Goal: Transaction & Acquisition: Download file/media

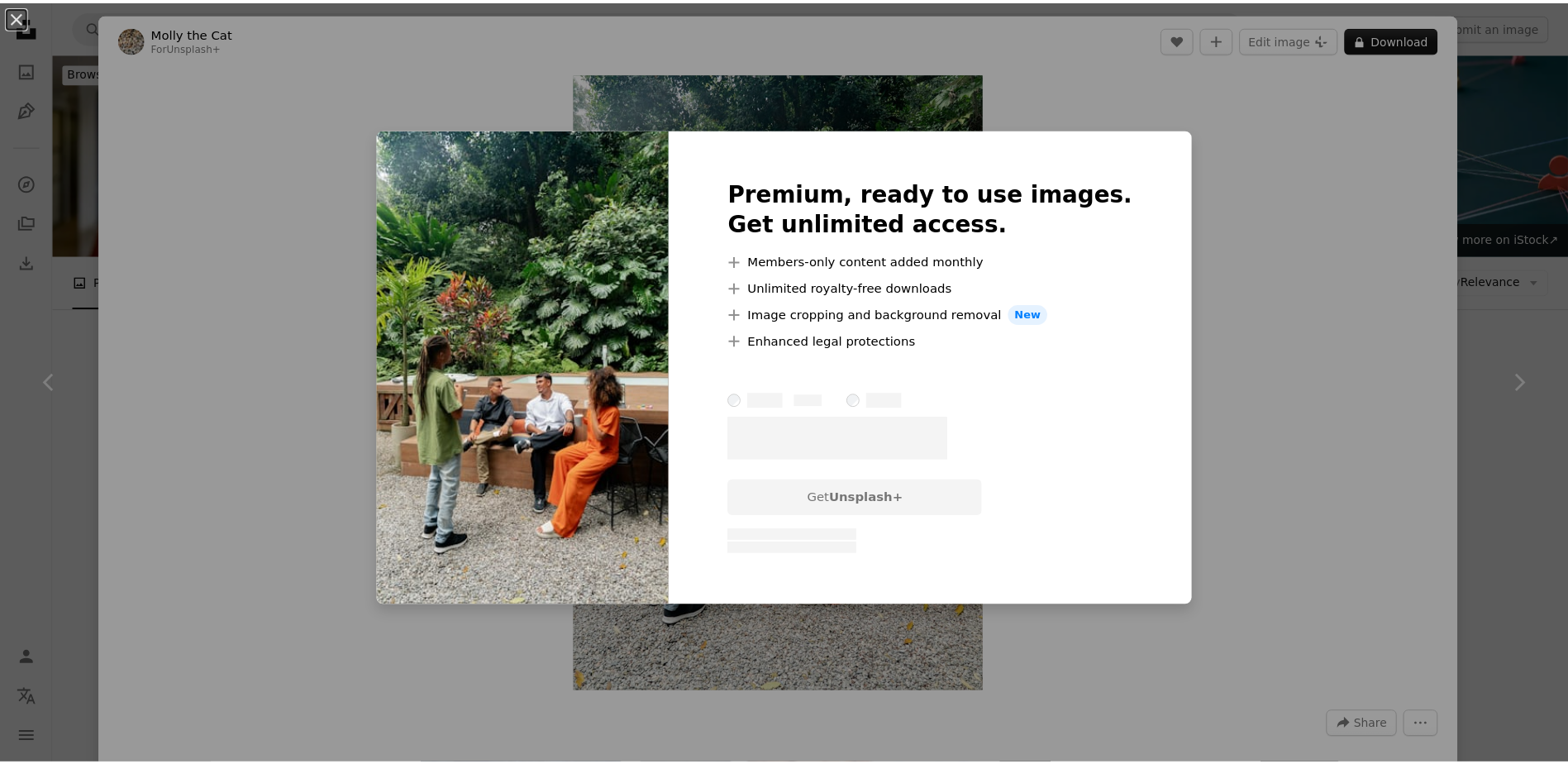
scroll to position [1378, 0]
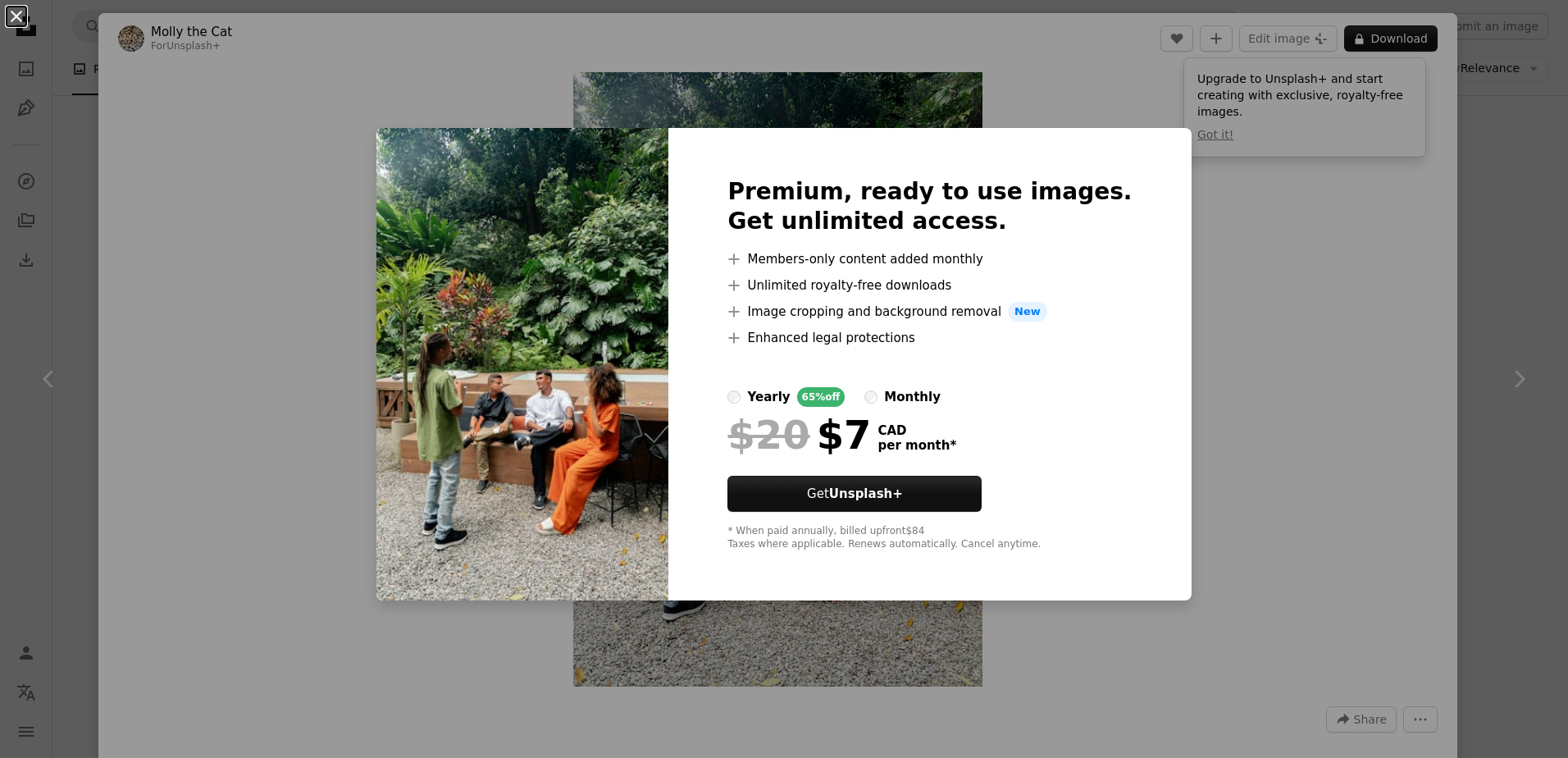
click at [7, 7] on button "An X shape" at bounding box center [16, 16] width 20 height 20
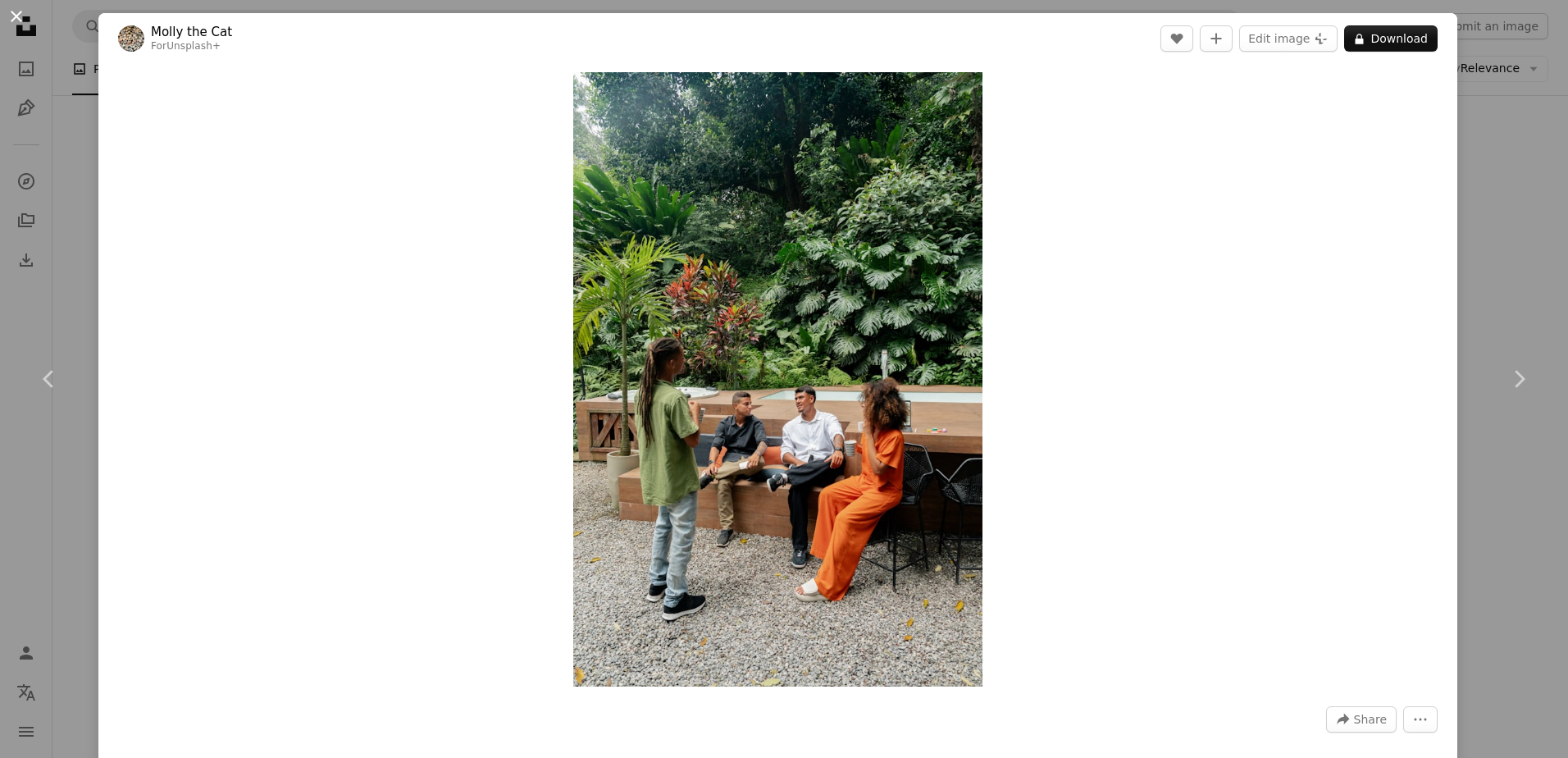
click at [20, 21] on button "An X shape" at bounding box center [16, 16] width 20 height 20
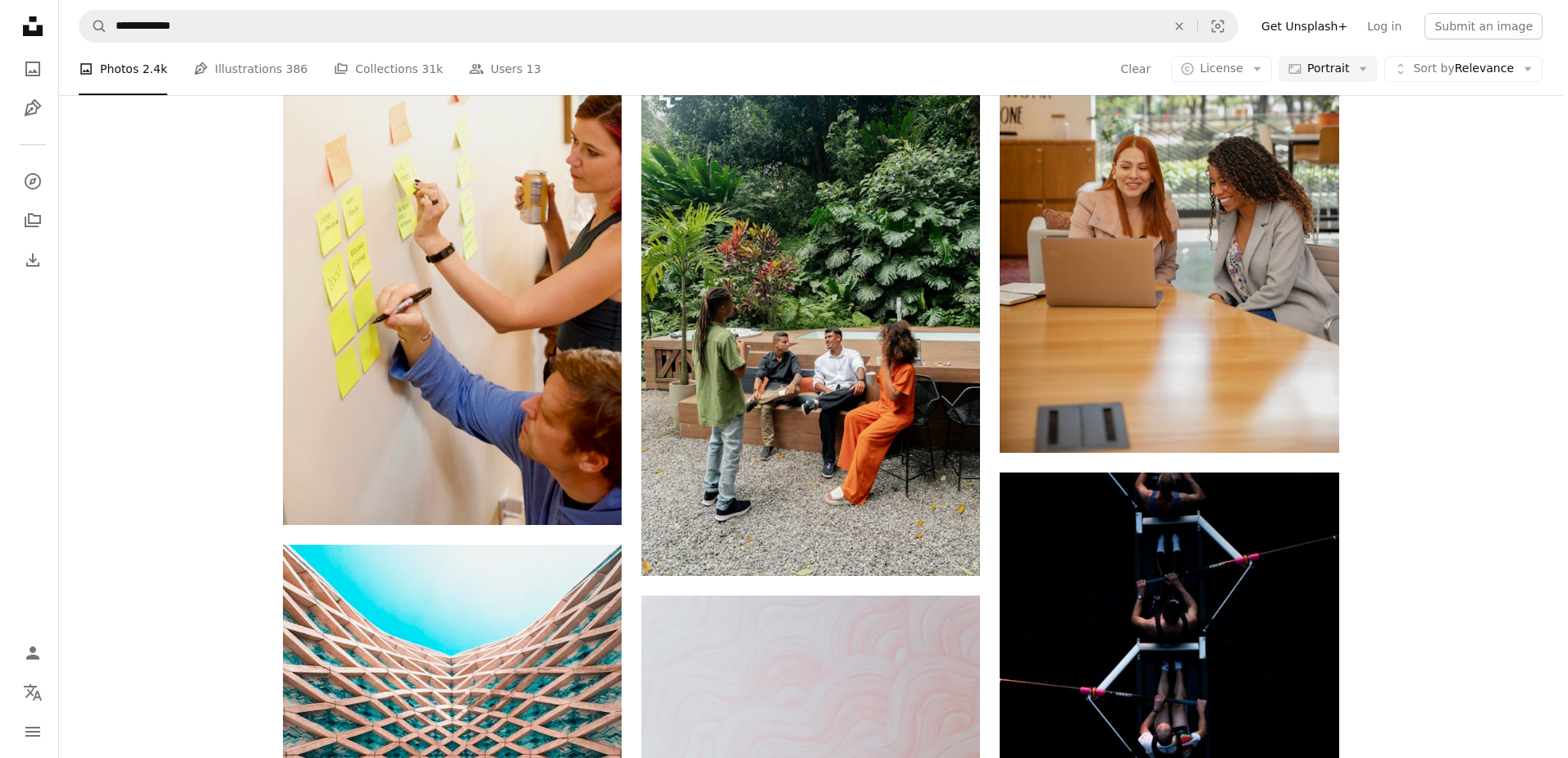
scroll to position [1368, 0]
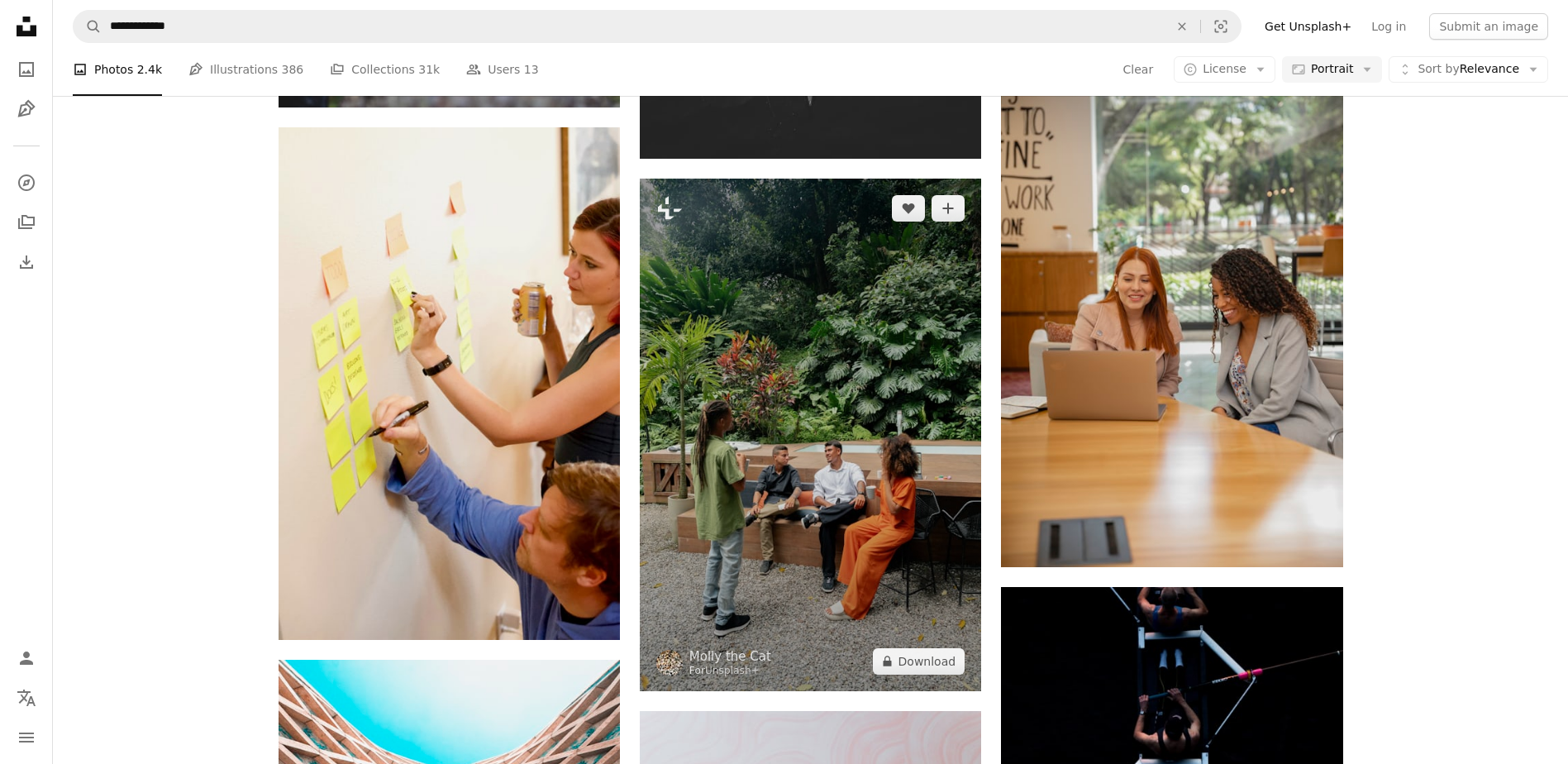
click at [889, 455] on img at bounding box center [810, 435] width 341 height 512
